Goal: Navigation & Orientation: Find specific page/section

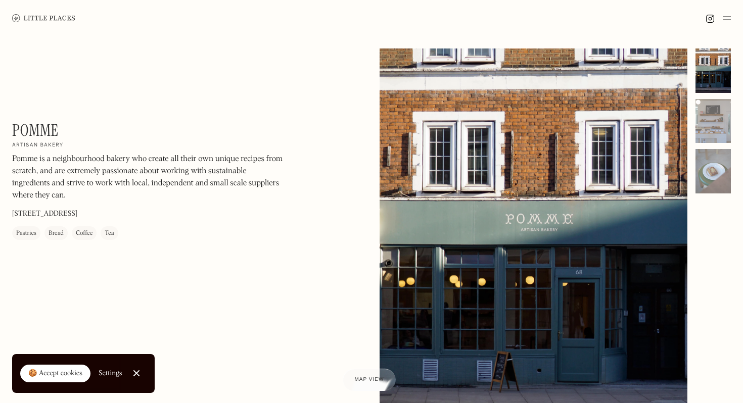
click at [722, 16] on div at bounding box center [717, 18] width 25 height 12
click at [725, 18] on img at bounding box center [726, 18] width 8 height 12
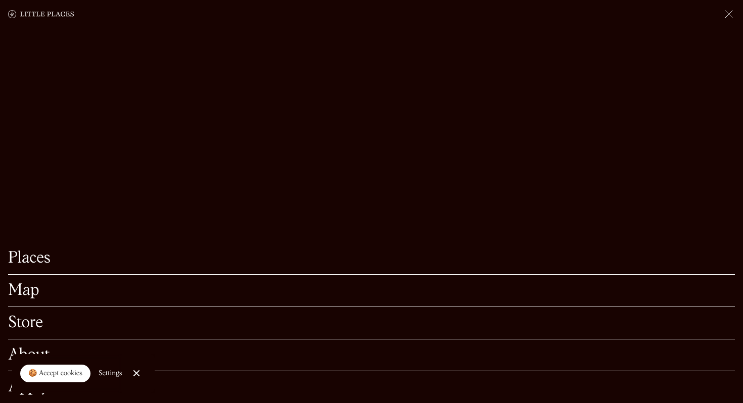
scroll to position [121, 0]
click at [134, 373] on div at bounding box center [136, 373] width 7 height 7
click at [69, 356] on link "About" at bounding box center [371, 356] width 726 height 16
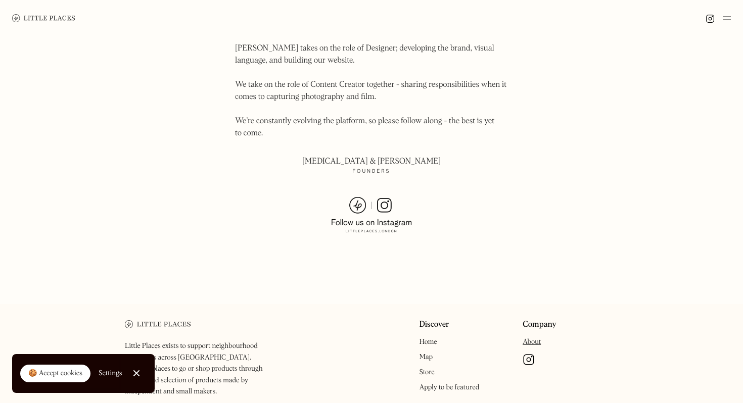
scroll to position [716, 0]
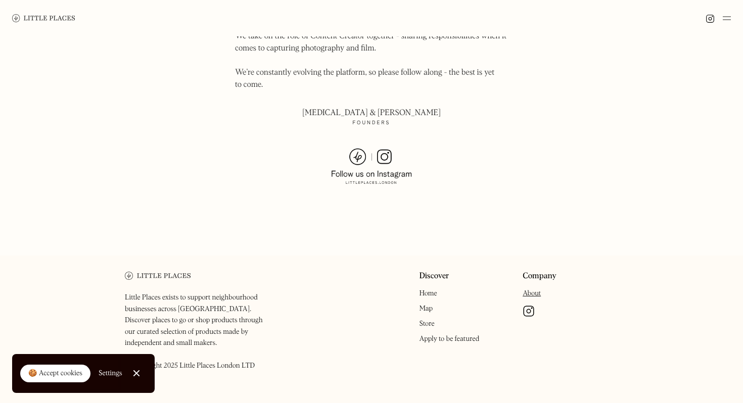
click at [386, 149] on img at bounding box center [371, 167] width 81 height 36
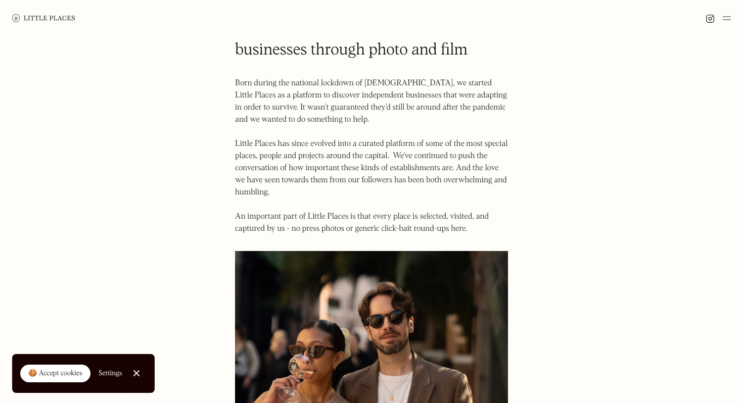
scroll to position [0, 0]
